Goal: Information Seeking & Learning: Learn about a topic

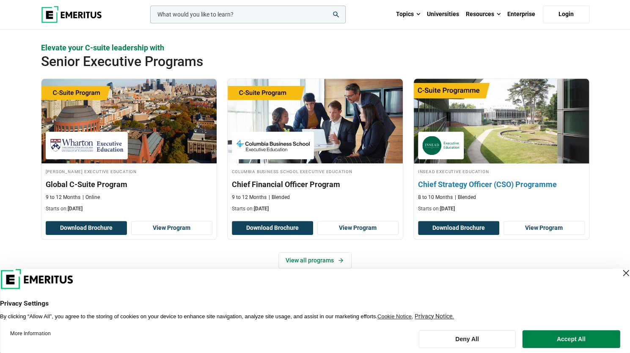
scroll to position [305, 0]
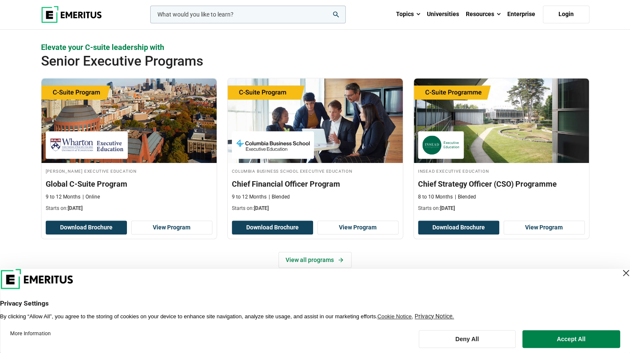
click at [486, 242] on div "[PERSON_NAME] Executive Education Global C-Suite Program 9 to 12 Months Online …" at bounding box center [315, 165] width 559 height 174
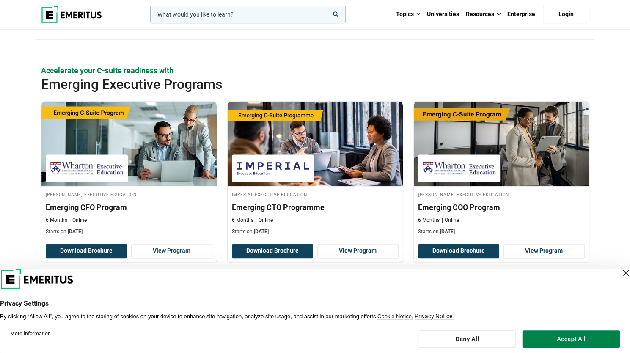
scroll to position [593, 0]
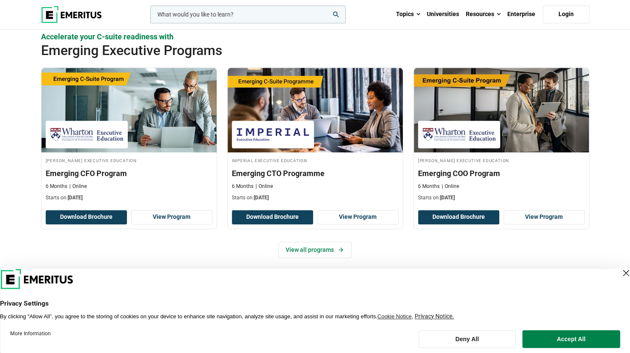
click at [525, 275] on header "Privacy Settings By clicking “Allow All”, you agree to the storing of cookies o…" at bounding box center [315, 294] width 630 height 51
click at [329, 244] on link "View all programs" at bounding box center [315, 250] width 73 height 16
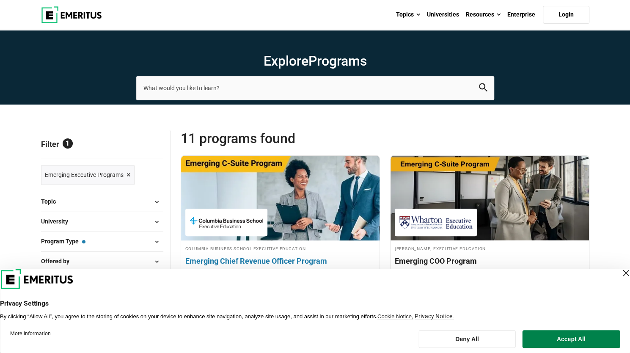
click at [317, 255] on div "Columbia Business School Executive Education Emerging Chief Revenue Officer Pro…" at bounding box center [280, 267] width 199 height 45
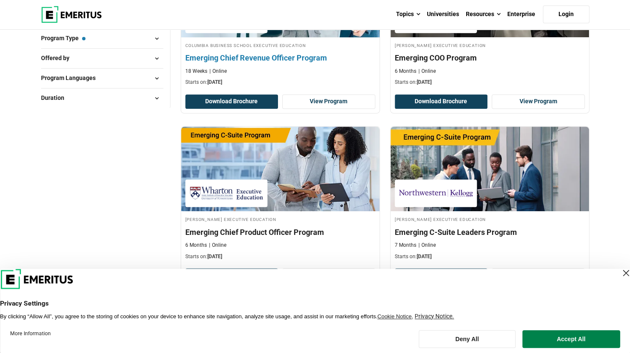
scroll to position [220, 0]
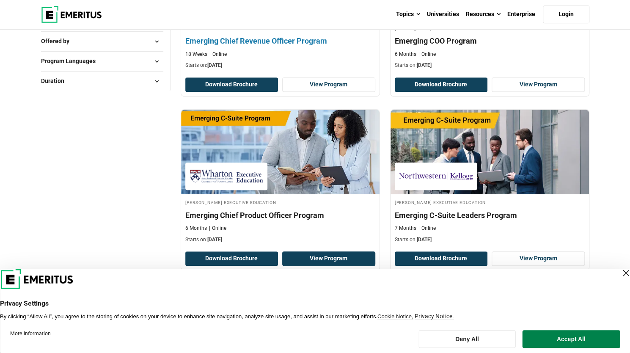
click at [317, 255] on link "View Program" at bounding box center [328, 258] width 93 height 14
